Goal: Navigation & Orientation: Find specific page/section

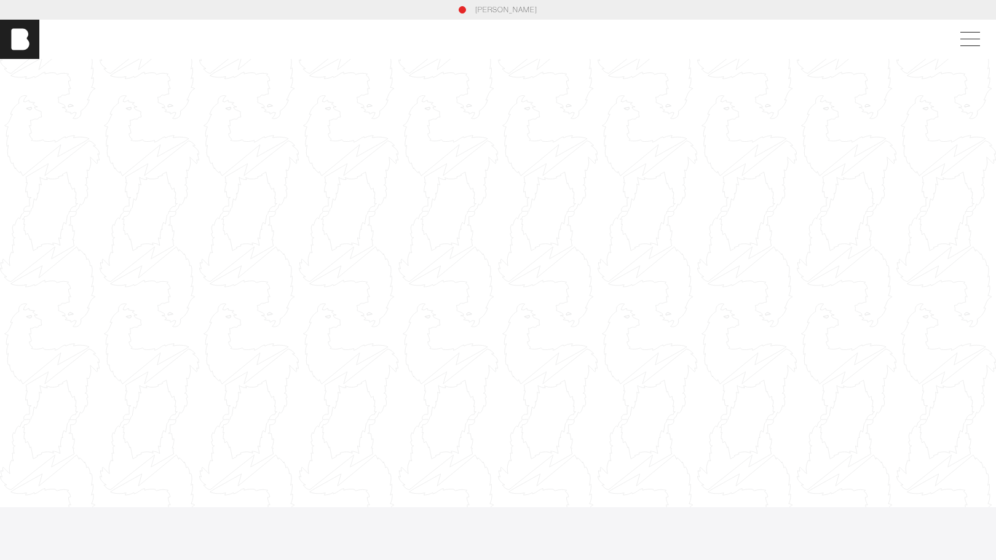
click at [264, 66] on div at bounding box center [498, 283] width 996 height 560
click at [7, 45] on img at bounding box center [19, 39] width 39 height 39
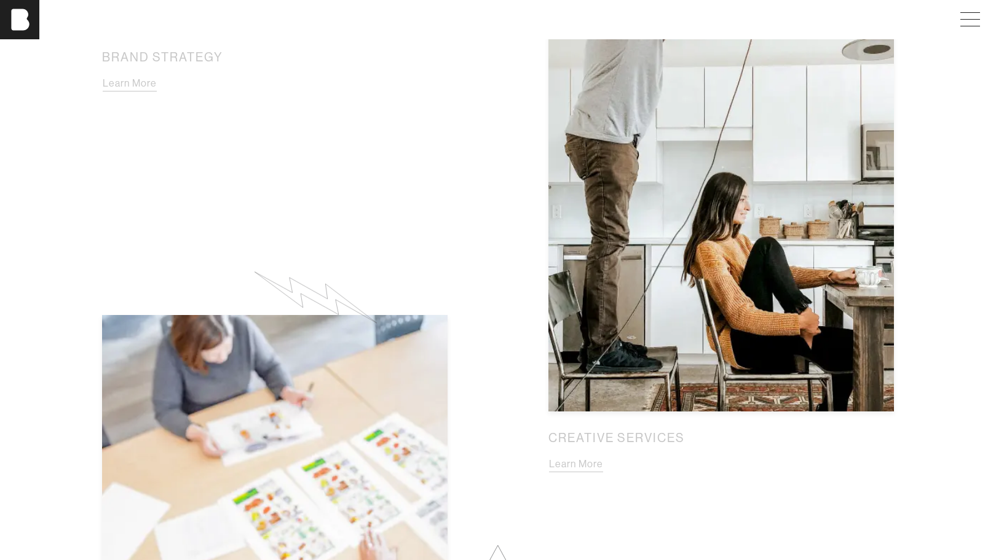
scroll to position [1128, 0]
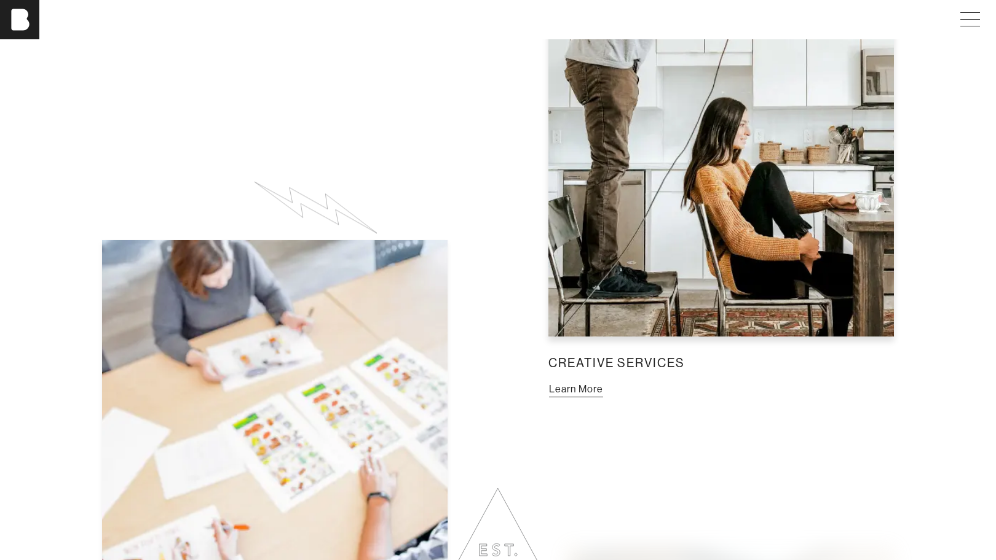
click at [602, 382] on button "Learn More" at bounding box center [575, 390] width 55 height 16
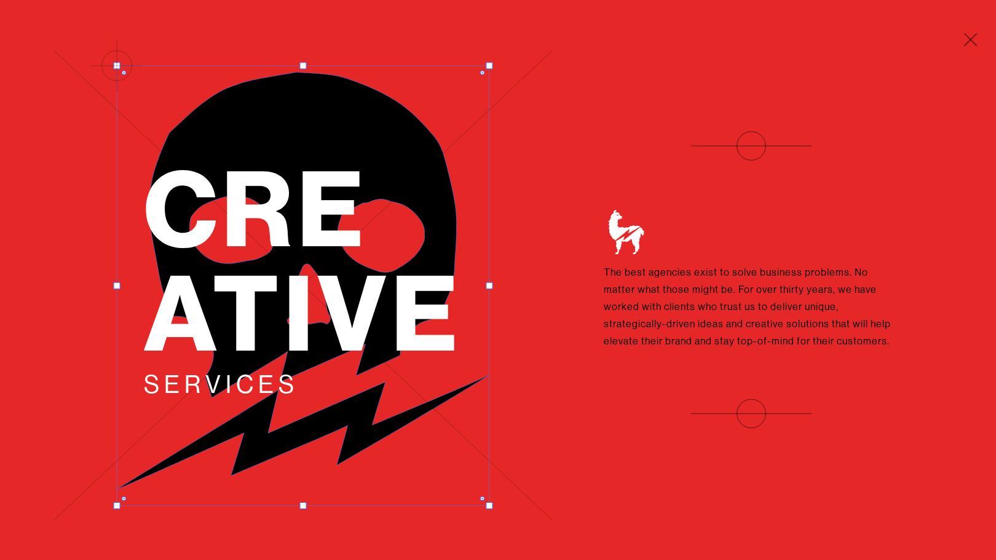
click at [680, 282] on p "The best agencies exist to solve business problems. No matter what those might …" at bounding box center [750, 307] width 295 height 86
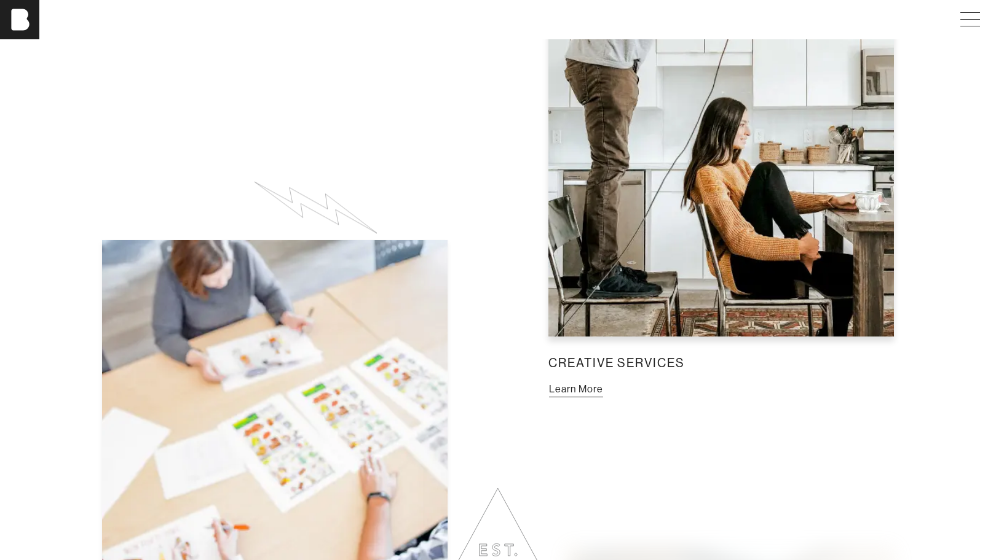
click at [603, 382] on button "Learn More" at bounding box center [575, 390] width 55 height 16
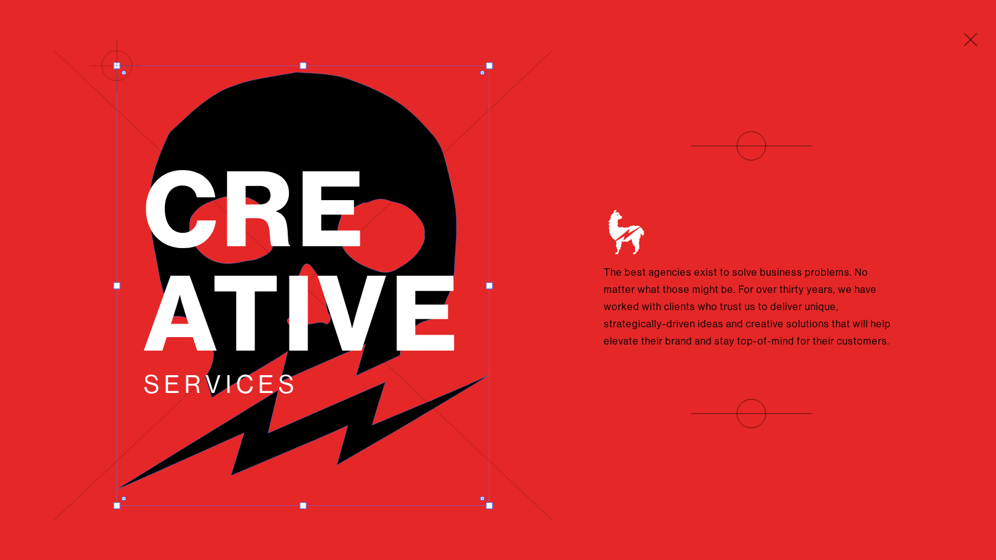
drag, startPoint x: 646, startPoint y: 352, endPoint x: 549, endPoint y: 446, distance: 134.7
click at [555, 429] on div "Cre ative Services The best agencies exist to solve business problems. No matte…" at bounding box center [751, 280] width 392 height 297
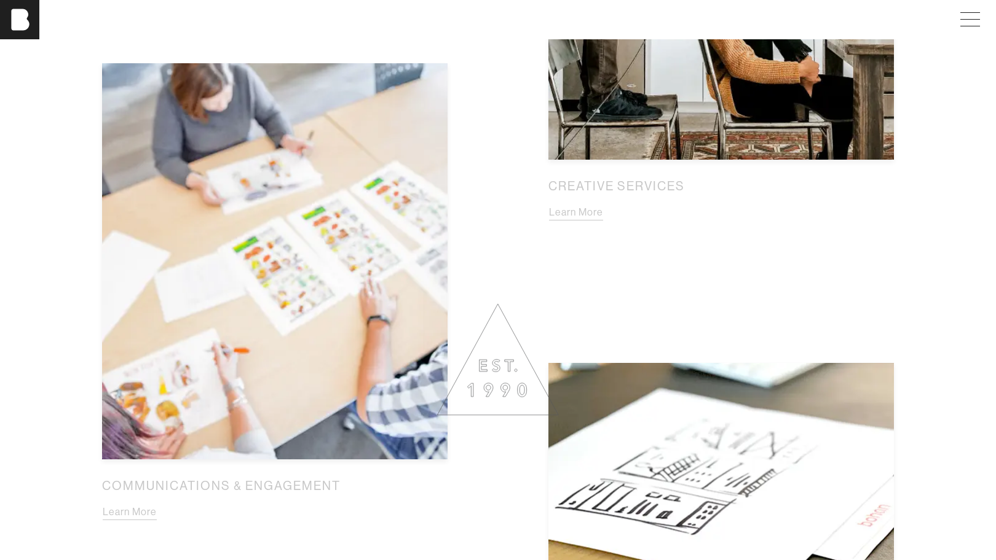
scroll to position [1366, 0]
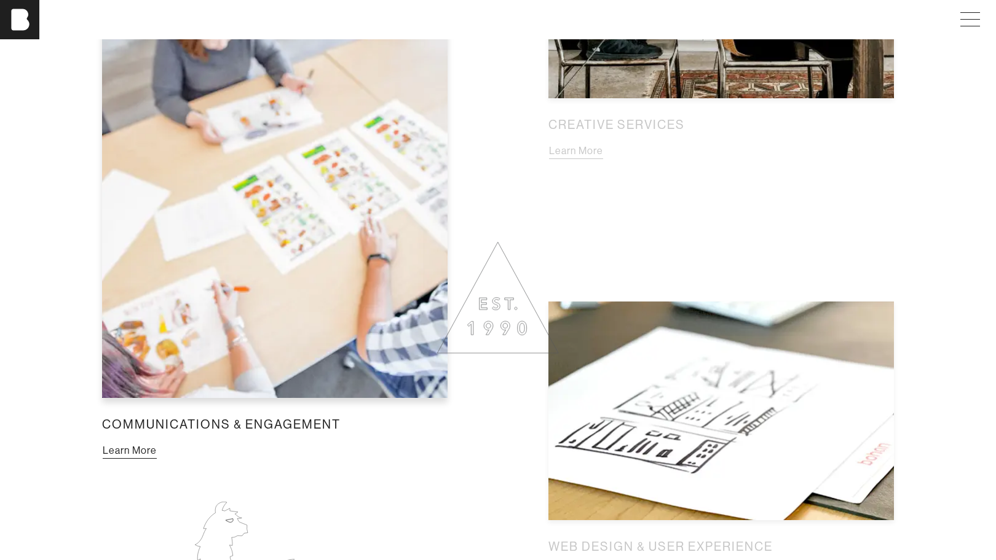
click at [157, 443] on button "Learn More" at bounding box center [129, 451] width 55 height 16
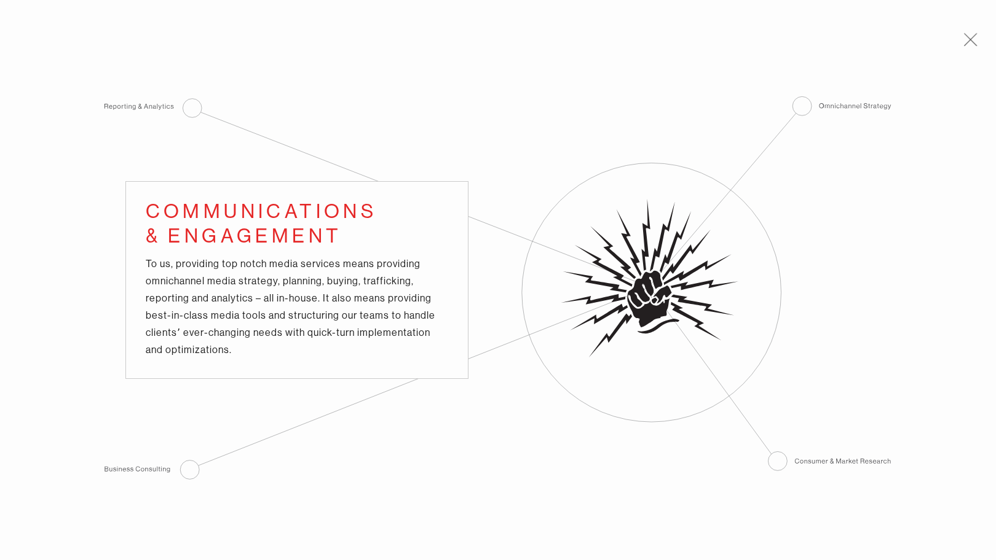
click at [198, 79] on div "Communications & Engagement To us, providing top notch media services means pro…" at bounding box center [498, 280] width 996 height 560
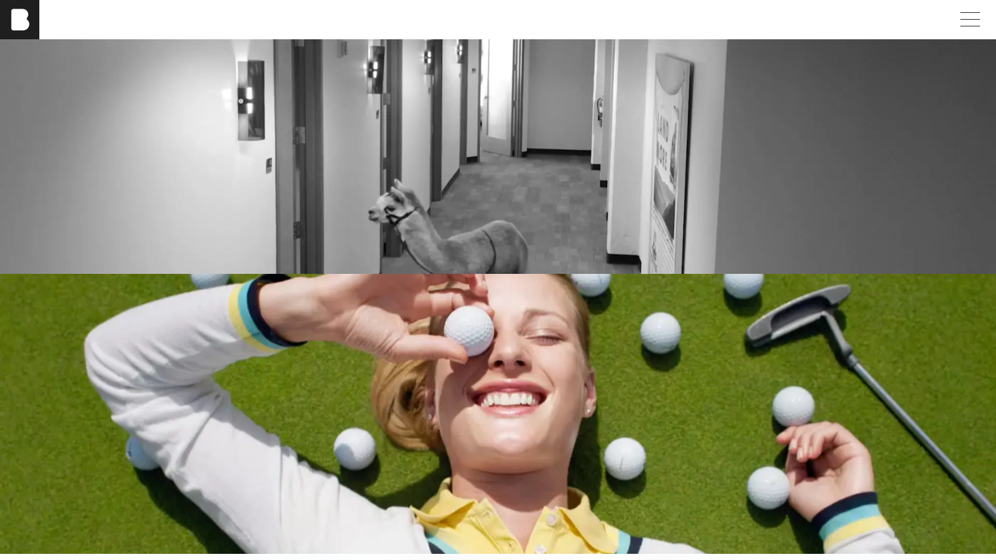
scroll to position [1957, 0]
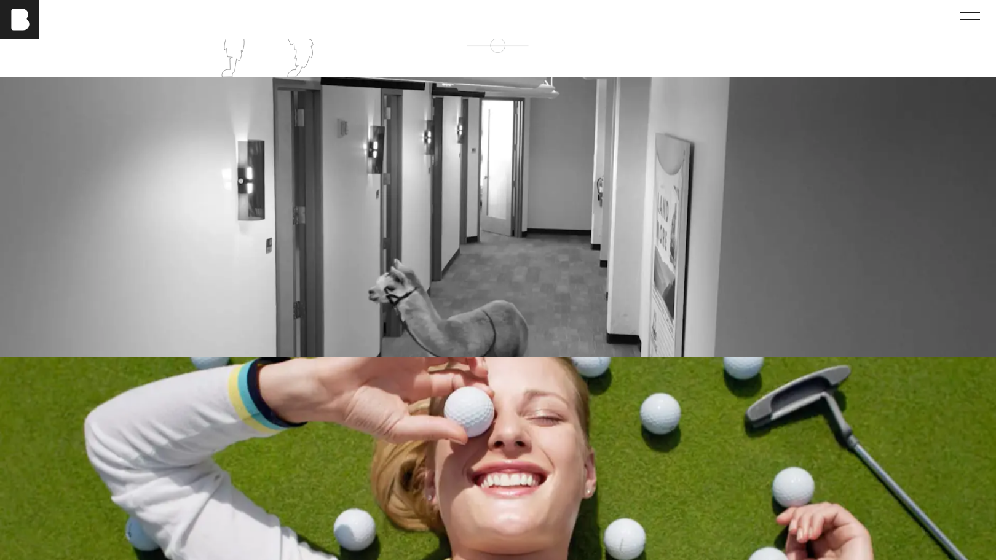
click at [273, 224] on div "bohan cams" at bounding box center [497, 215] width 793 height 25
